Goal: Task Accomplishment & Management: Manage account settings

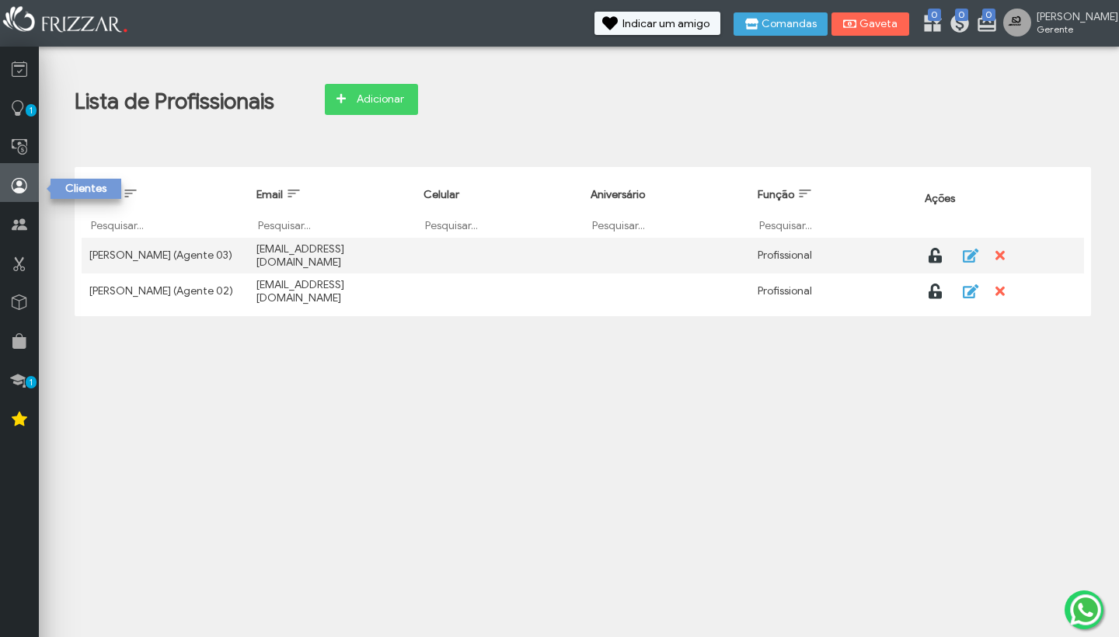
click at [22, 183] on icon at bounding box center [20, 185] width 16 height 19
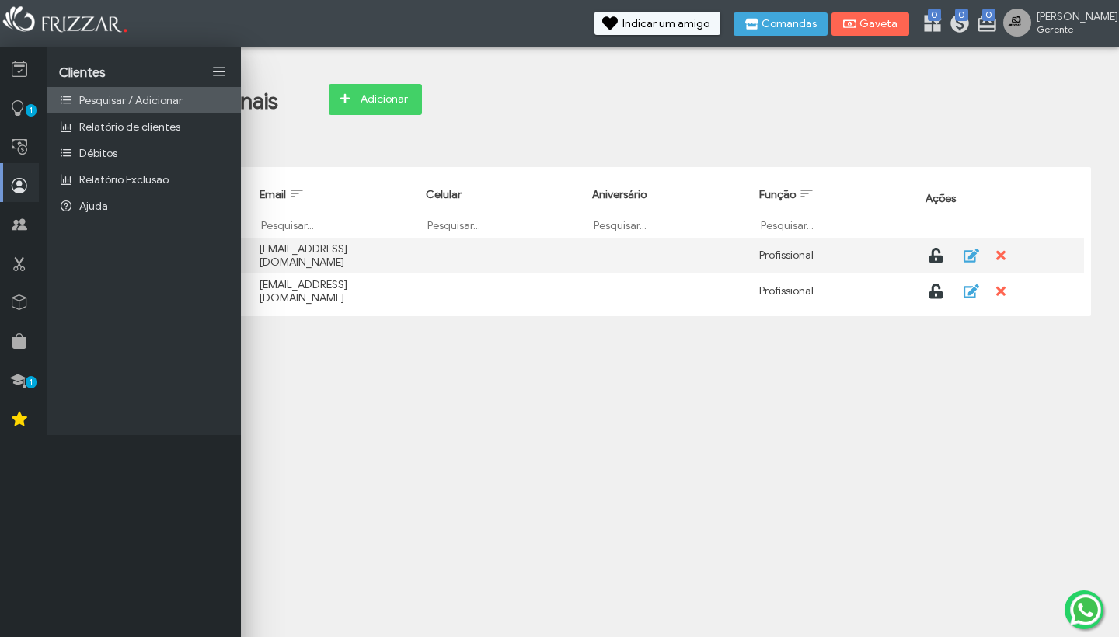
click at [104, 98] on span "Pesquisar / Adicionar" at bounding box center [130, 100] width 103 height 13
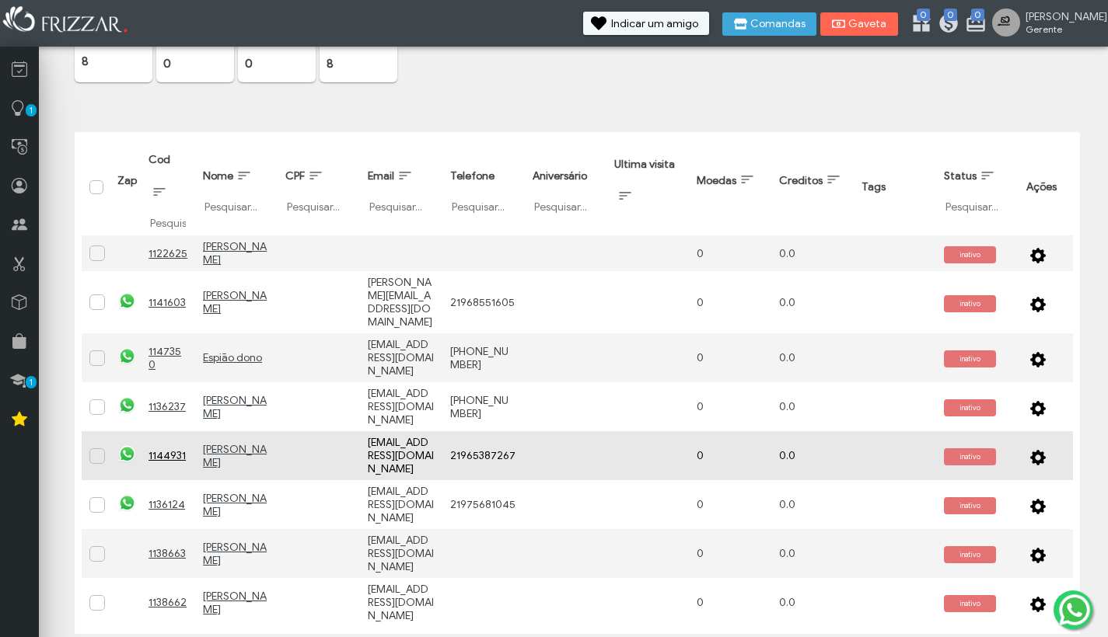
scroll to position [144, 0]
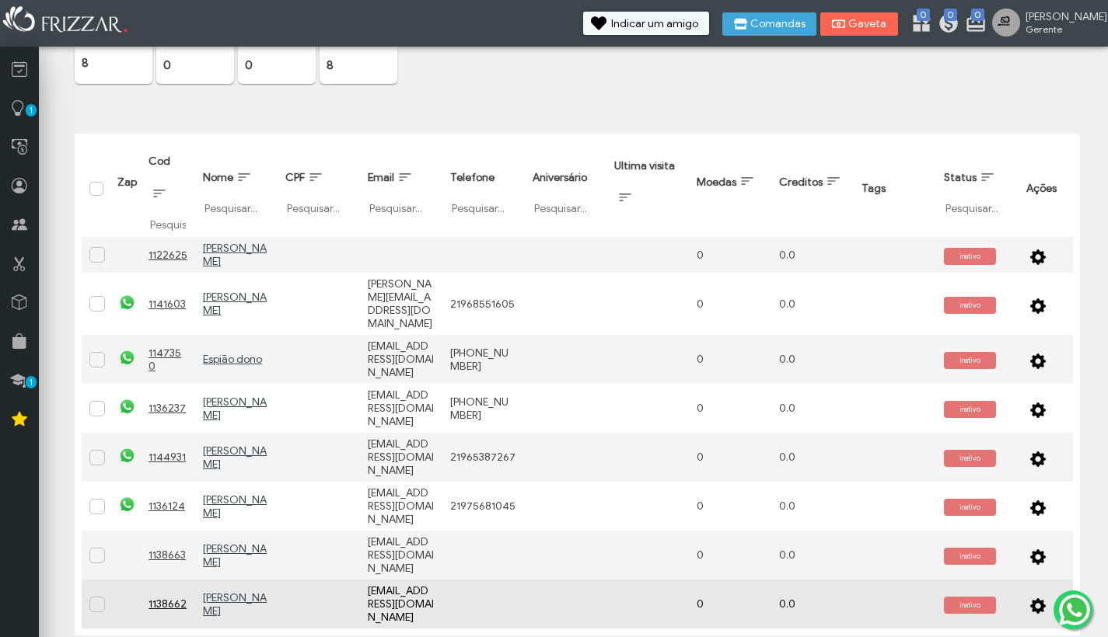
click at [1039, 597] on span "button" at bounding box center [1038, 605] width 16 height 16
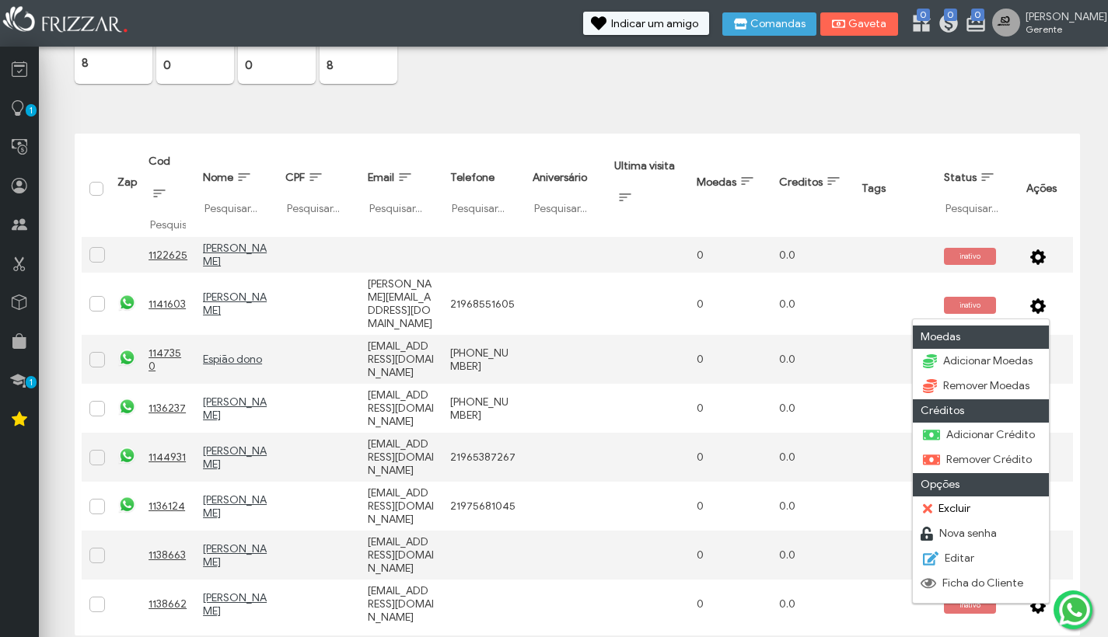
click at [1000, 510] on link "Excluir" at bounding box center [981, 510] width 136 height 25
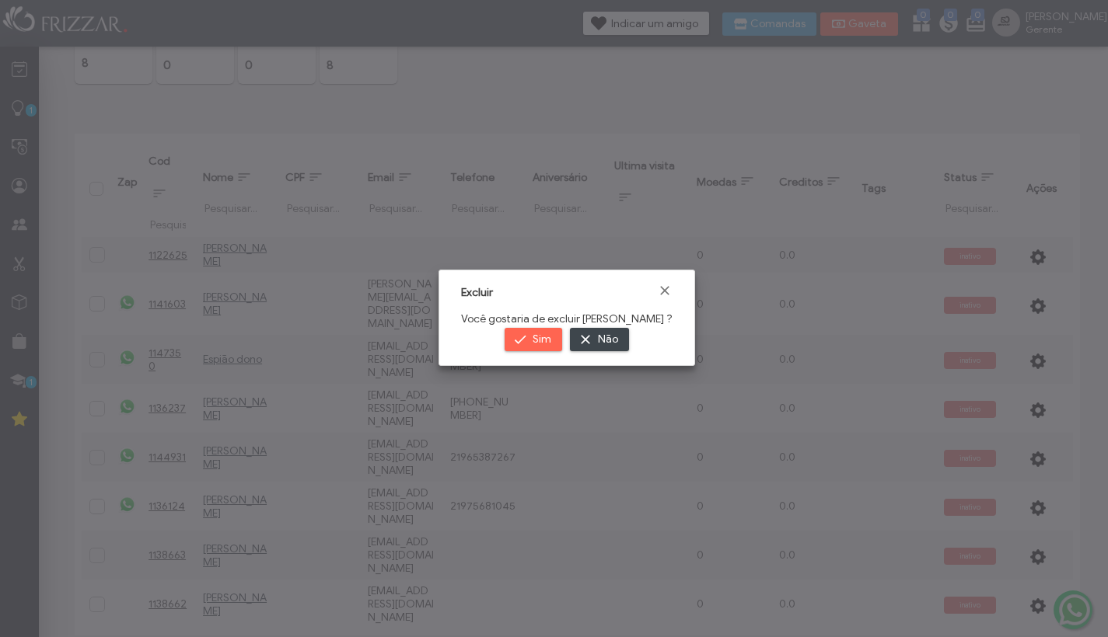
click at [516, 337] on button "Sim" at bounding box center [534, 339] width 58 height 23
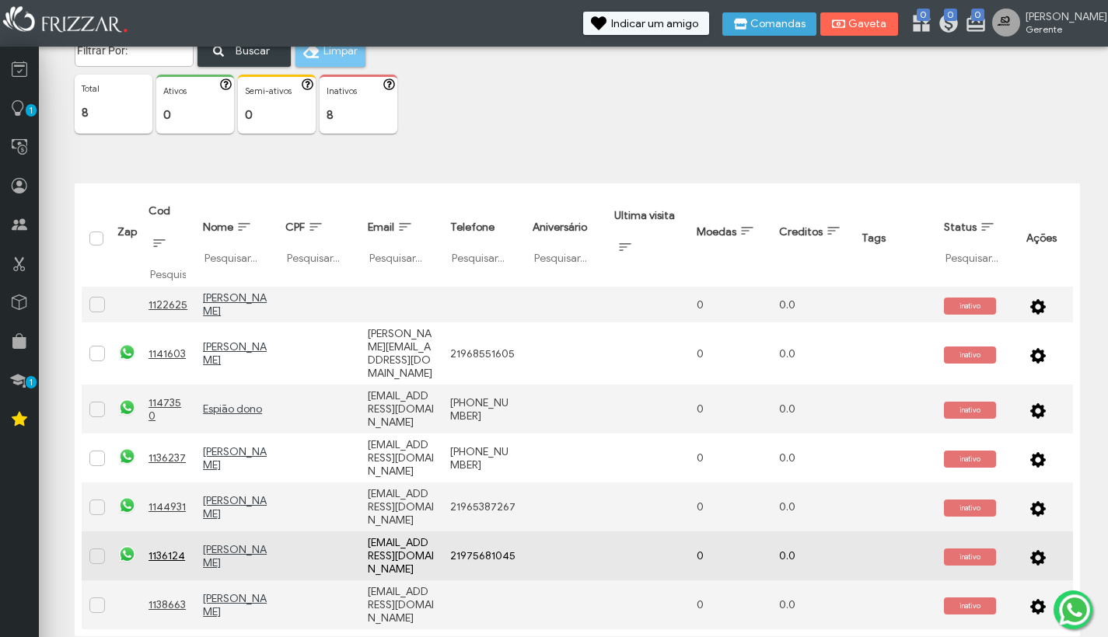
scroll to position [93, 0]
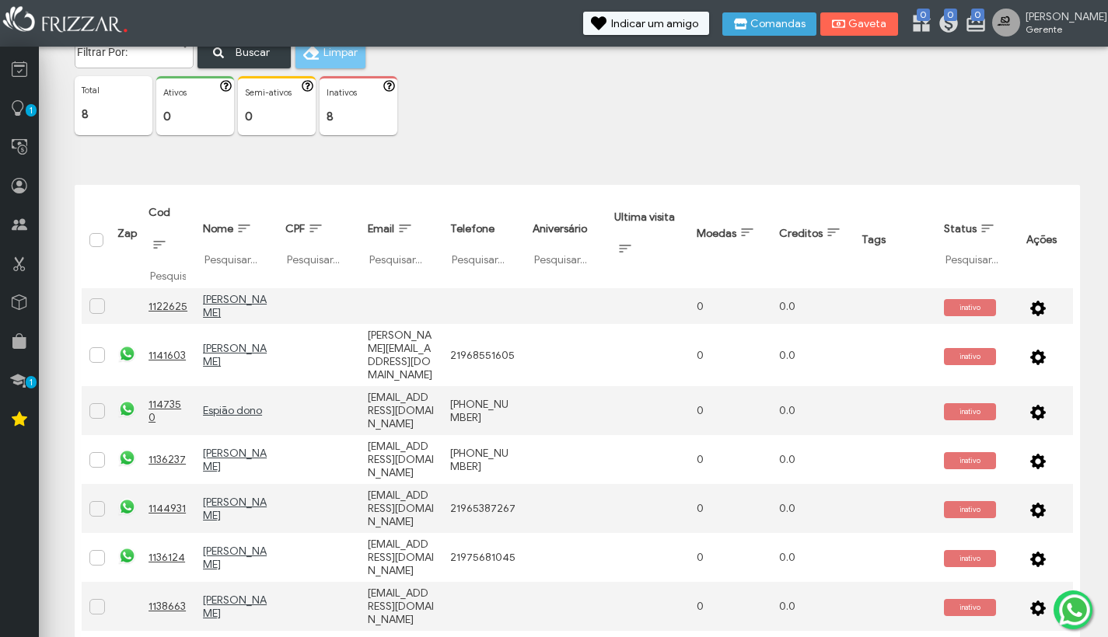
click at [89, 243] on div at bounding box center [96, 240] width 14 height 14
click at [94, 242] on span "Selecionar tudo" at bounding box center [98, 246] width 16 height 16
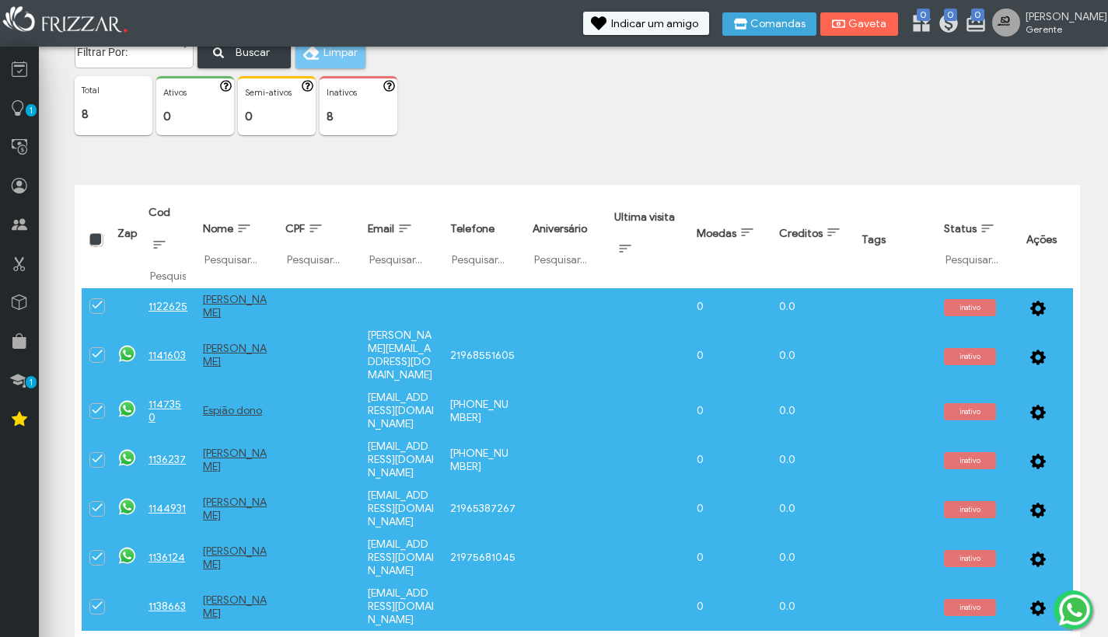
click at [94, 242] on div "Selecionar tudo" at bounding box center [95, 239] width 11 height 11
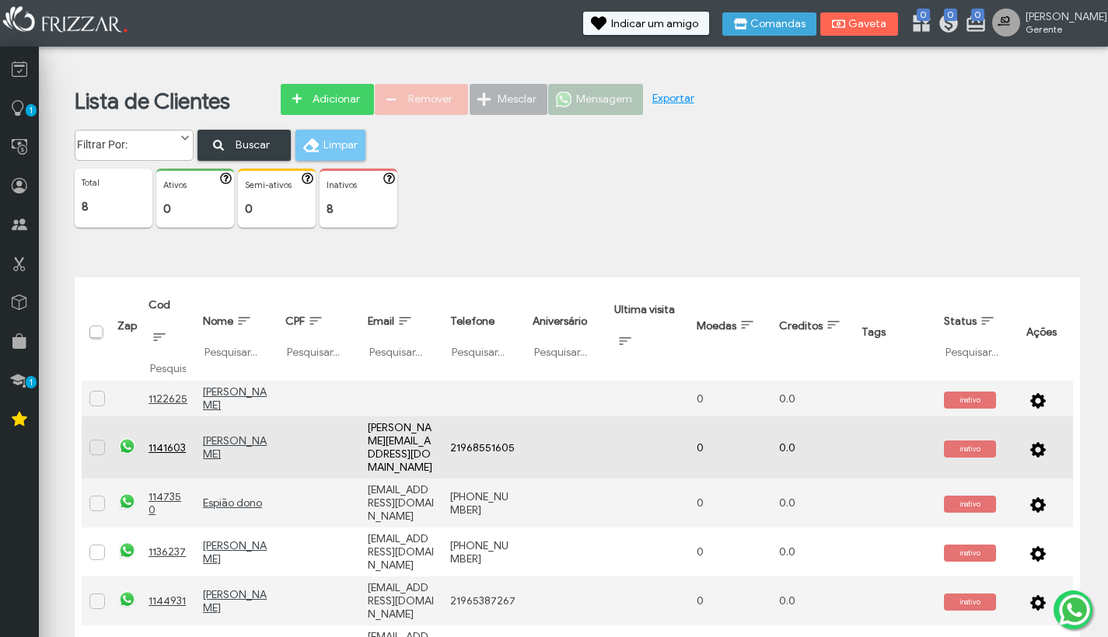
scroll to position [0, 0]
click at [104, 439] on span at bounding box center [98, 447] width 16 height 16
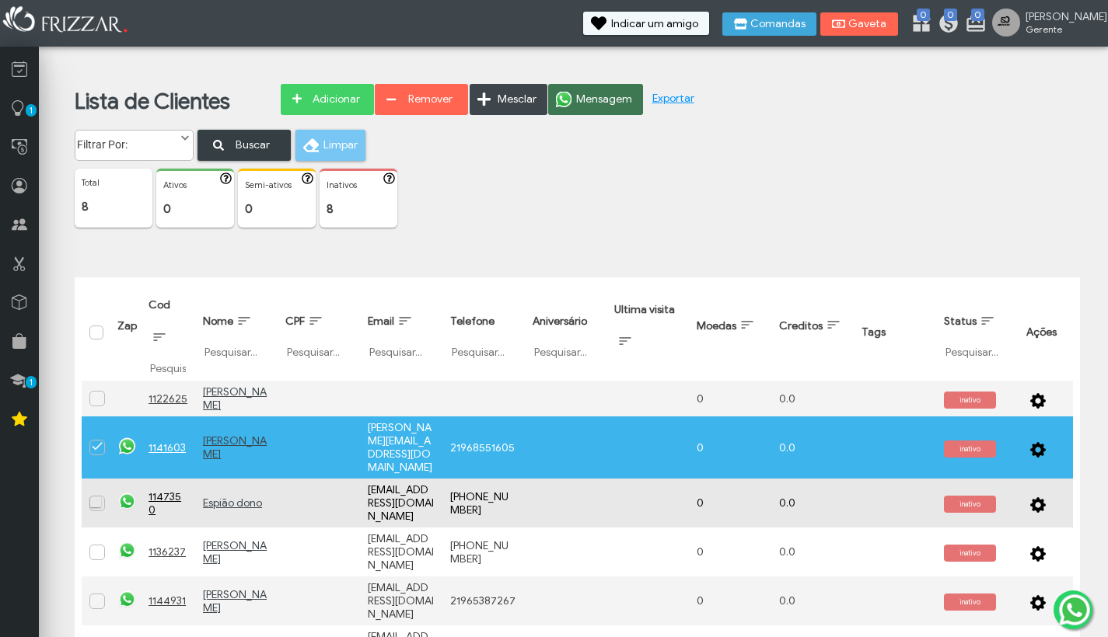
click at [100, 495] on span at bounding box center [98, 503] width 16 height 16
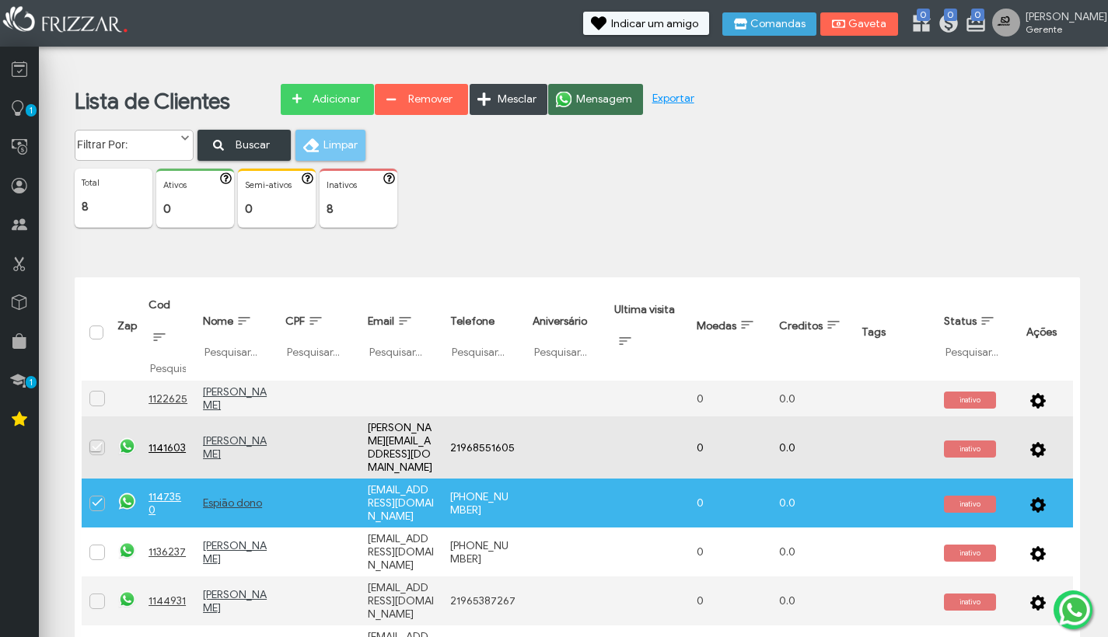
click at [101, 439] on span at bounding box center [98, 447] width 16 height 16
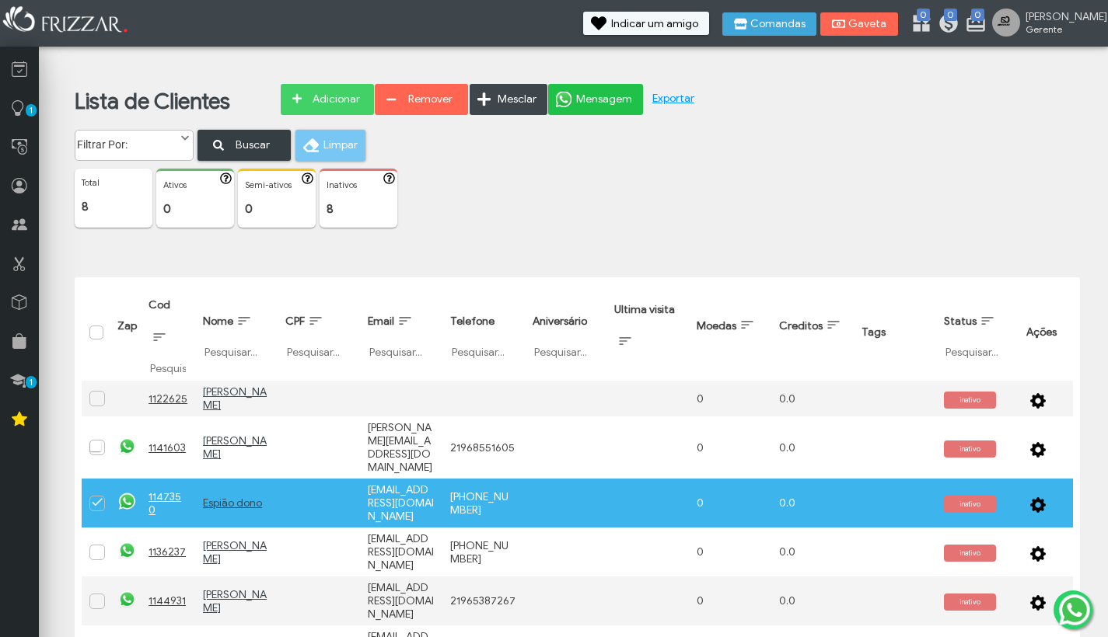
click at [604, 101] on span "Mensagem" at bounding box center [604, 99] width 56 height 23
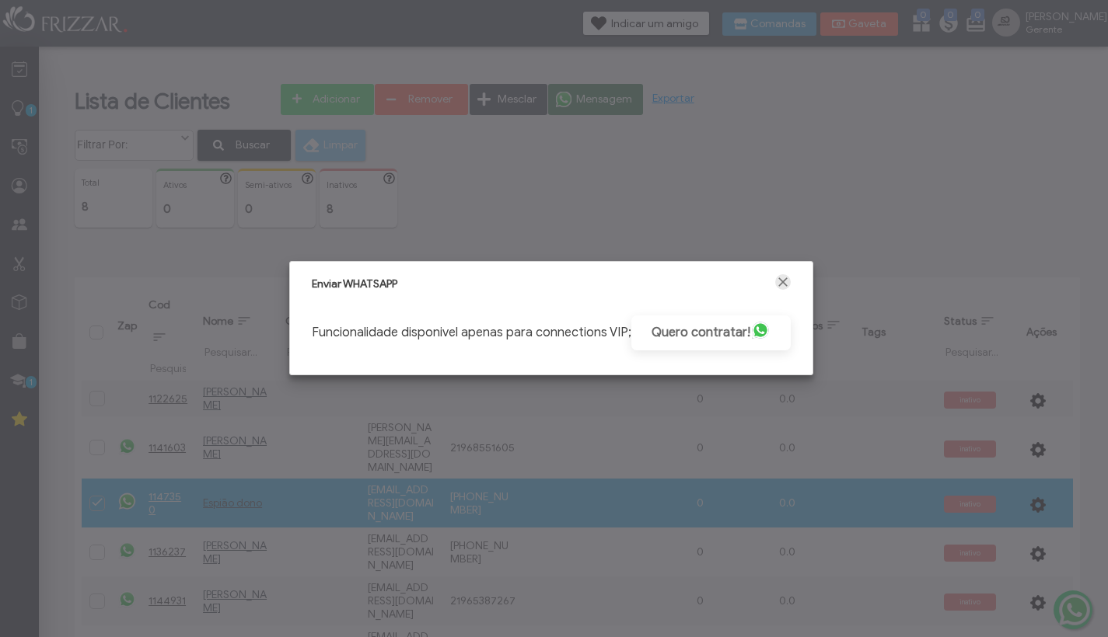
click at [791, 281] on span "Fechar" at bounding box center [783, 282] width 16 height 16
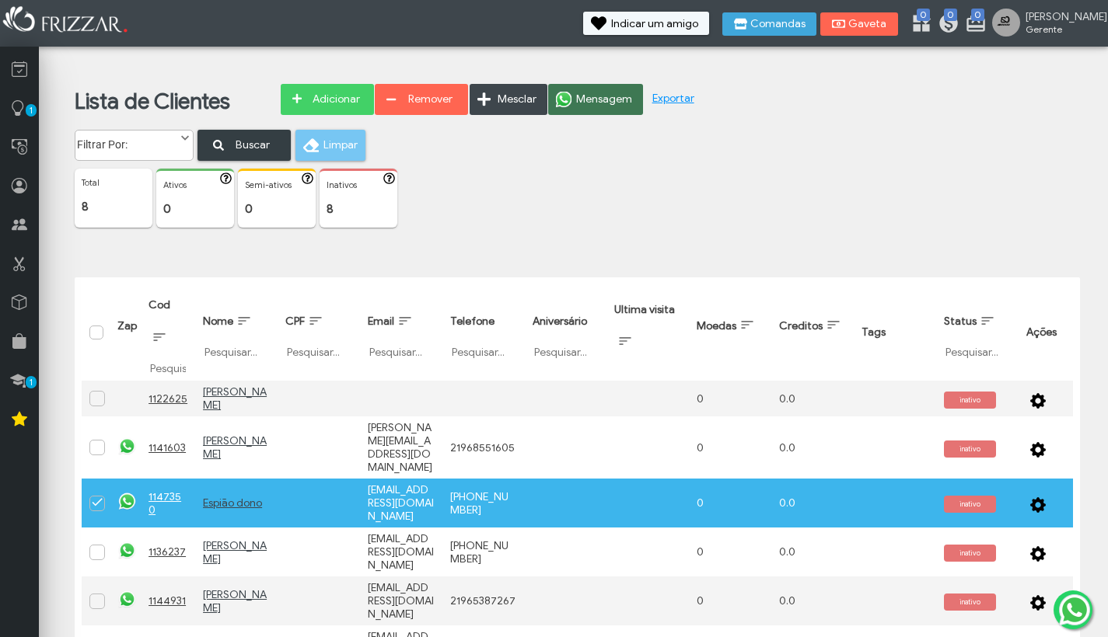
click at [1076, 611] on img at bounding box center [1074, 610] width 37 height 37
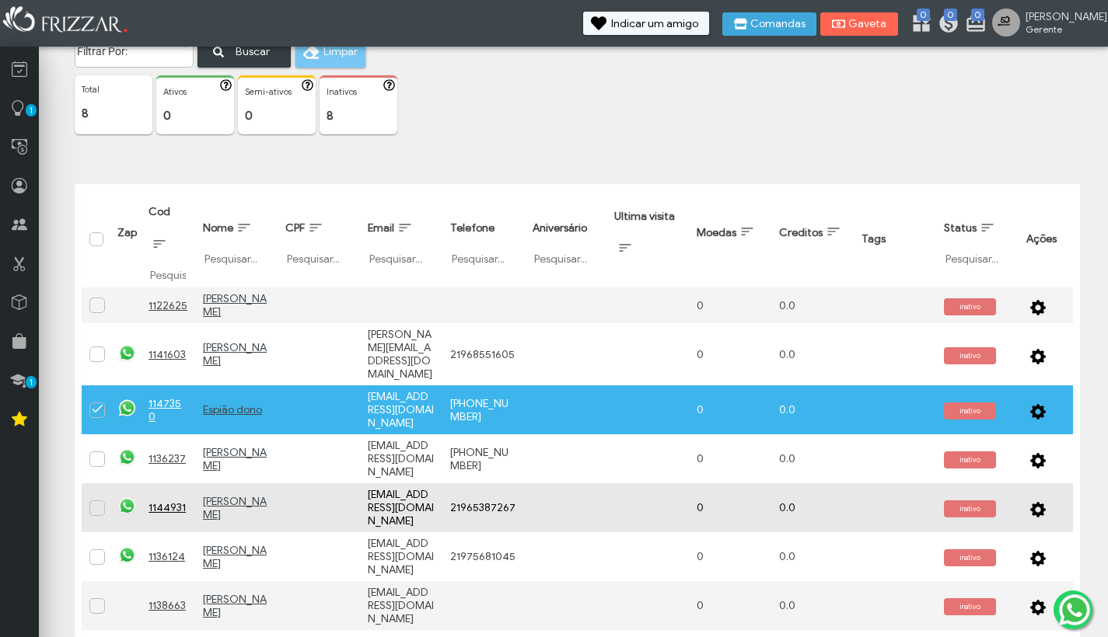
scroll to position [93, 0]
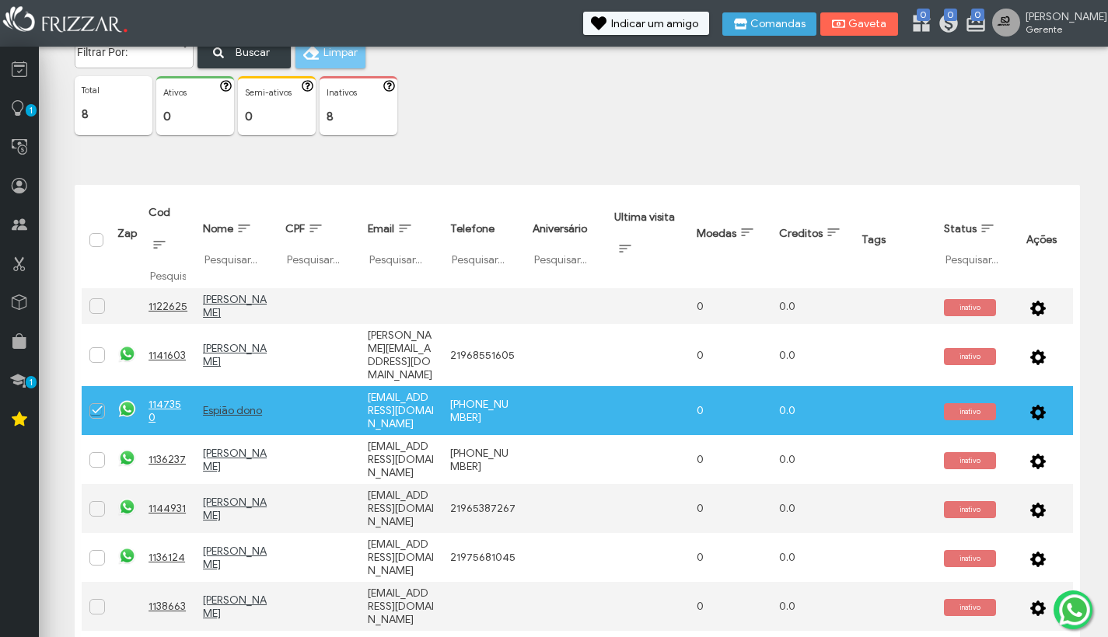
click at [98, 403] on span at bounding box center [98, 411] width 16 height 16
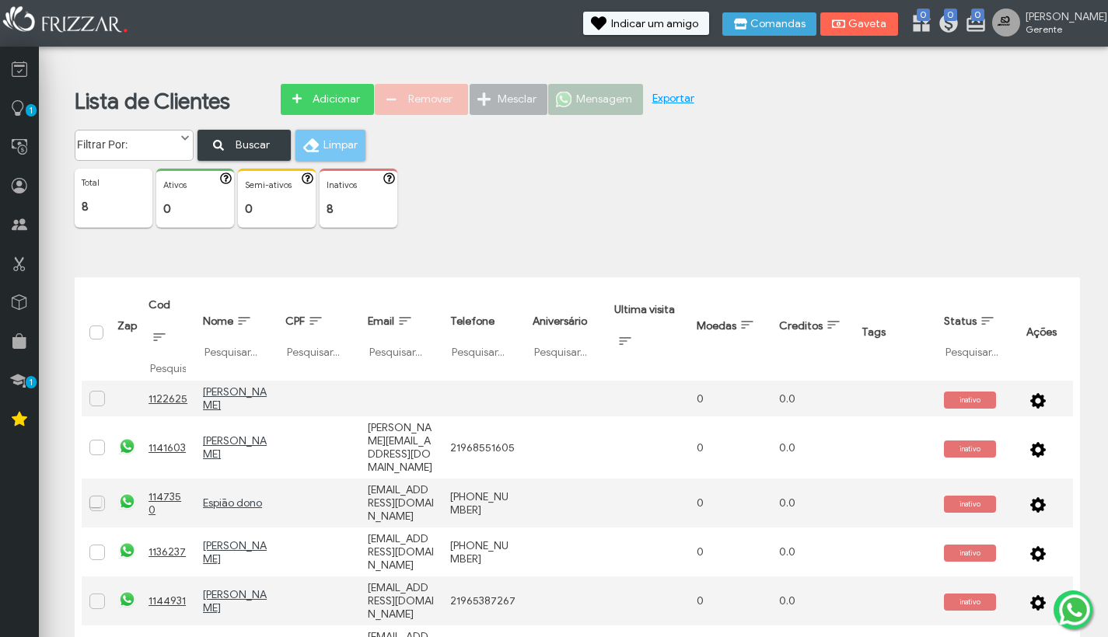
scroll to position [0, 0]
click at [23, 302] on icon at bounding box center [20, 302] width 16 height 19
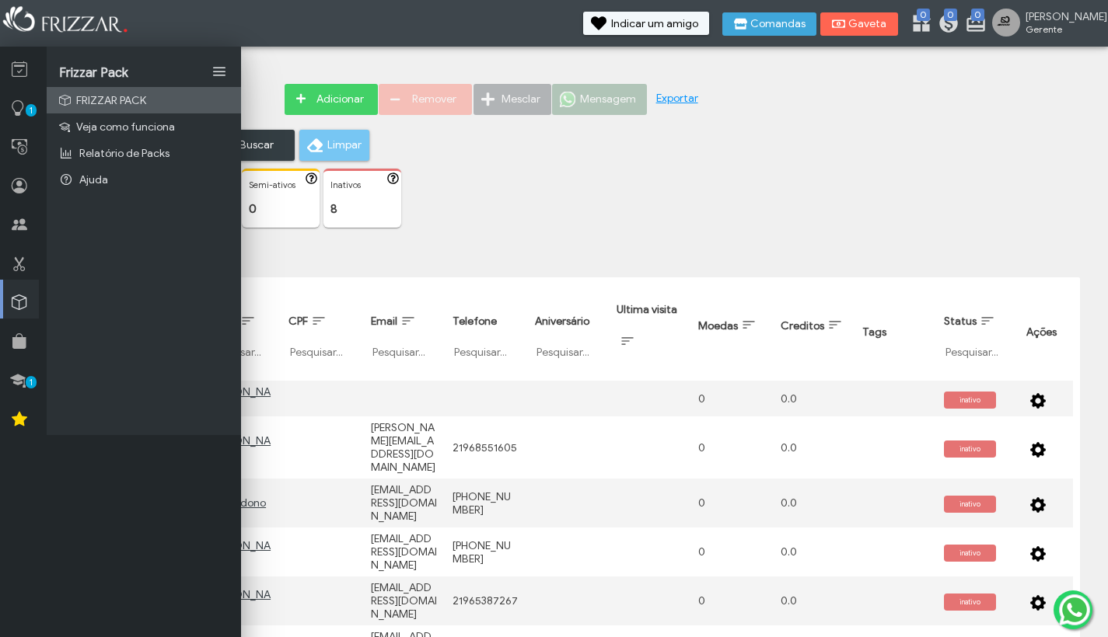
click at [122, 100] on span "FRIZZAR PACK" at bounding box center [111, 100] width 70 height 13
